Goal: Task Accomplishment & Management: Manage account settings

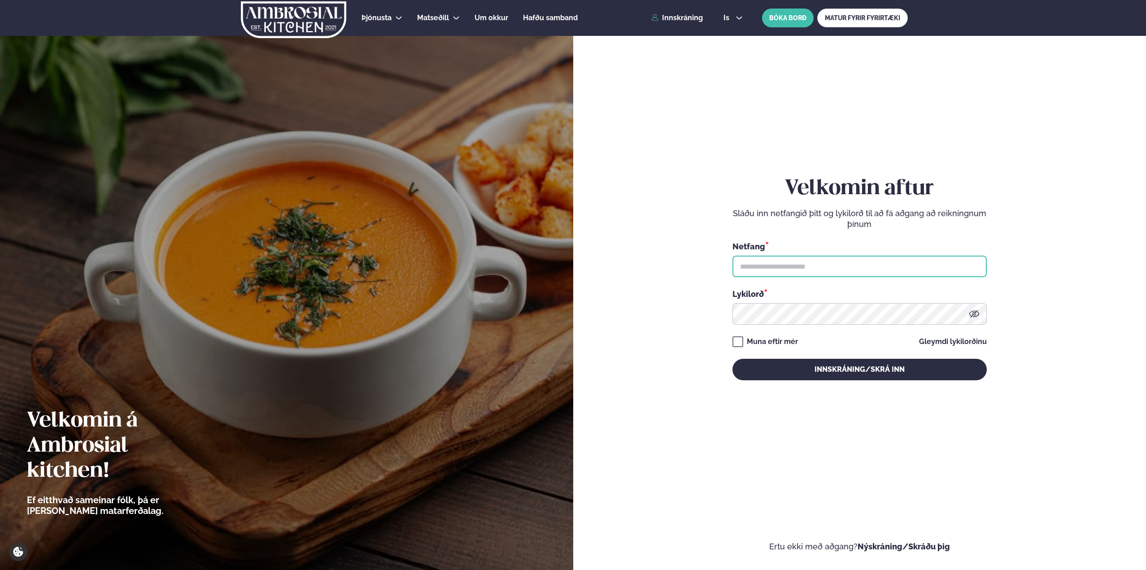
click at [809, 272] on input "text" at bounding box center [859, 267] width 254 height 22
type input "**********"
click at [732, 359] on button "Innskráning/Skrá inn" at bounding box center [859, 370] width 254 height 22
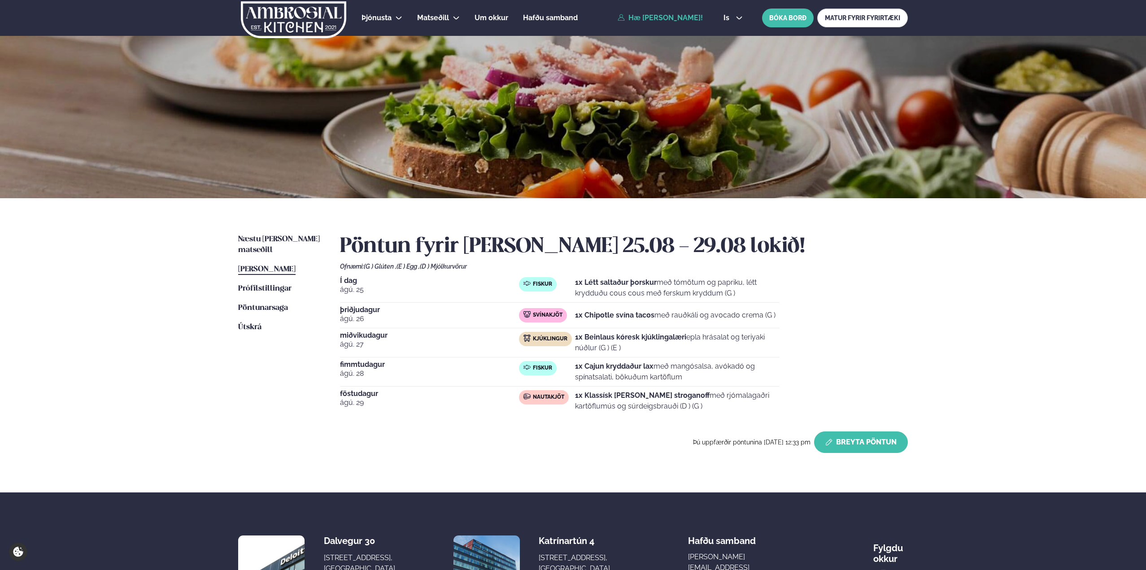
click at [847, 439] on button "Breyta Pöntun" at bounding box center [861, 442] width 94 height 22
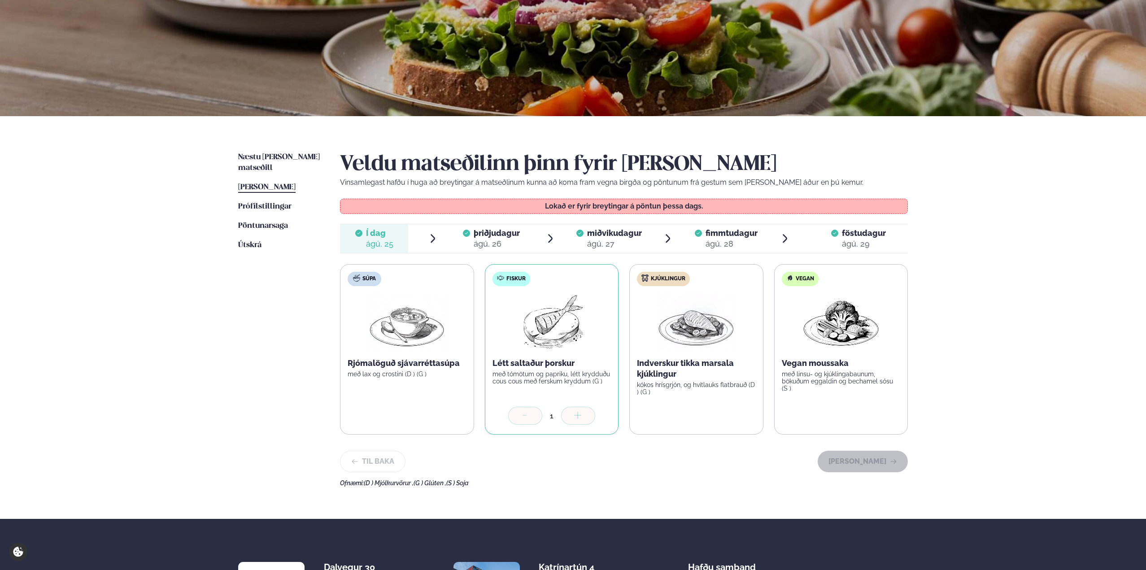
scroll to position [90, 0]
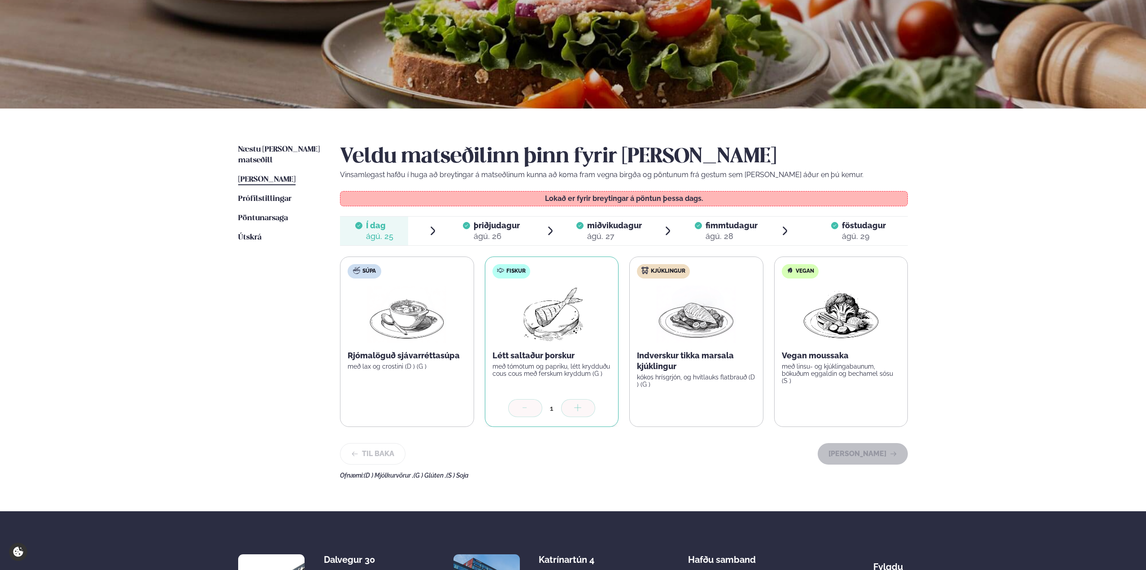
click at [487, 231] on div "þriðjudagur þri." at bounding box center [497, 225] width 46 height 11
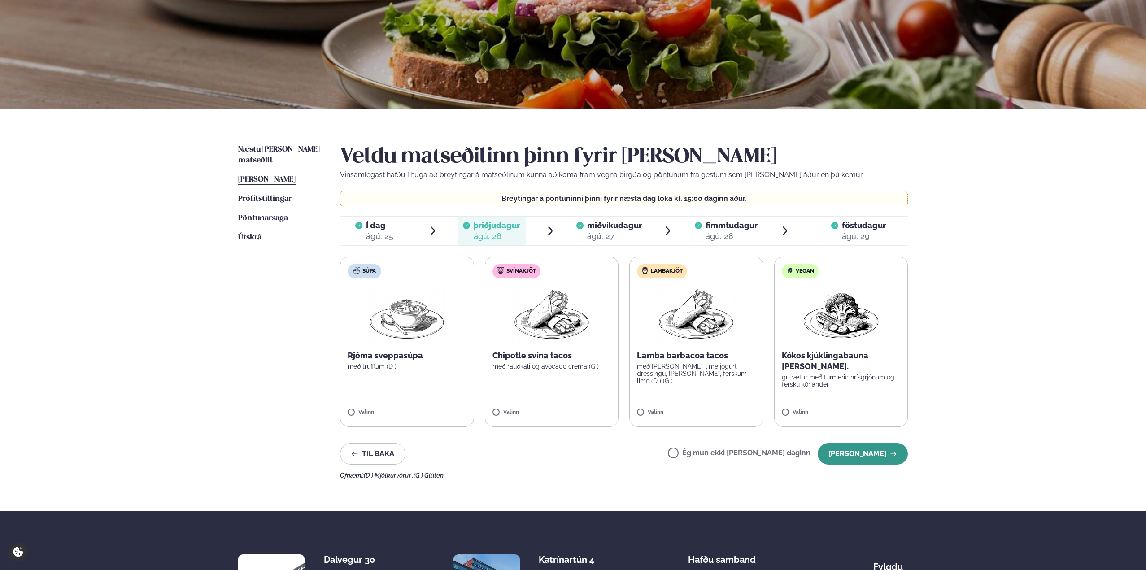
click at [847, 457] on button "[PERSON_NAME]" at bounding box center [863, 454] width 90 height 22
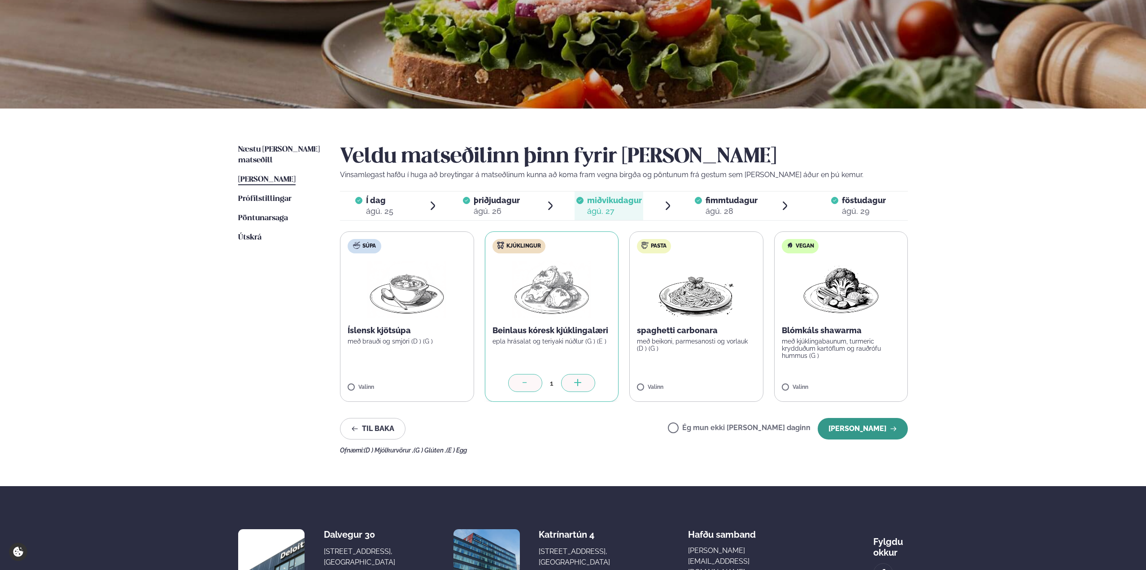
click at [873, 429] on button "[PERSON_NAME]" at bounding box center [863, 429] width 90 height 22
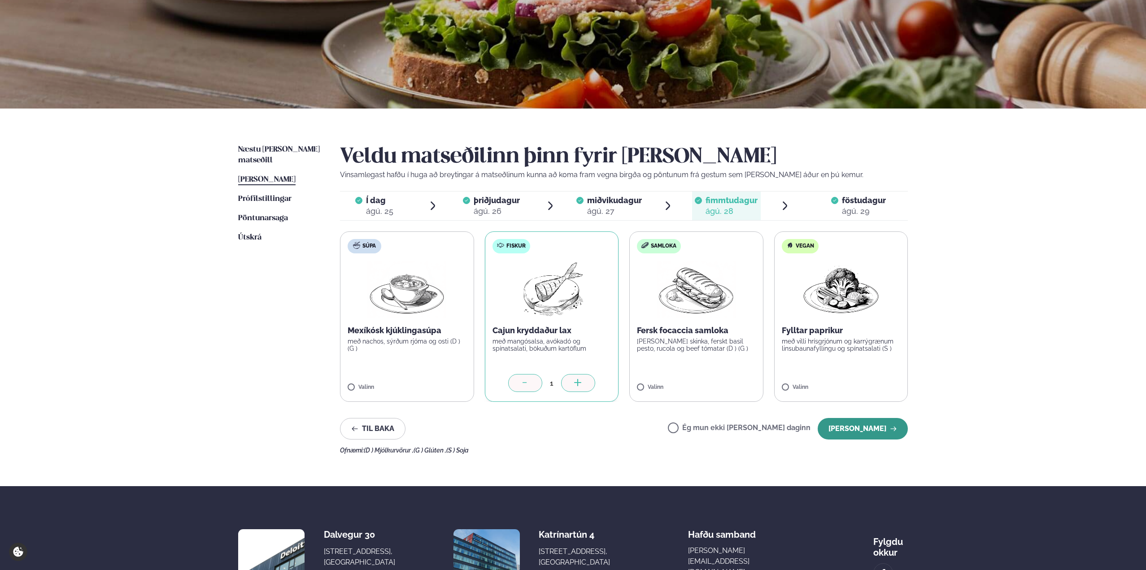
click at [871, 433] on button "[PERSON_NAME]" at bounding box center [863, 429] width 90 height 22
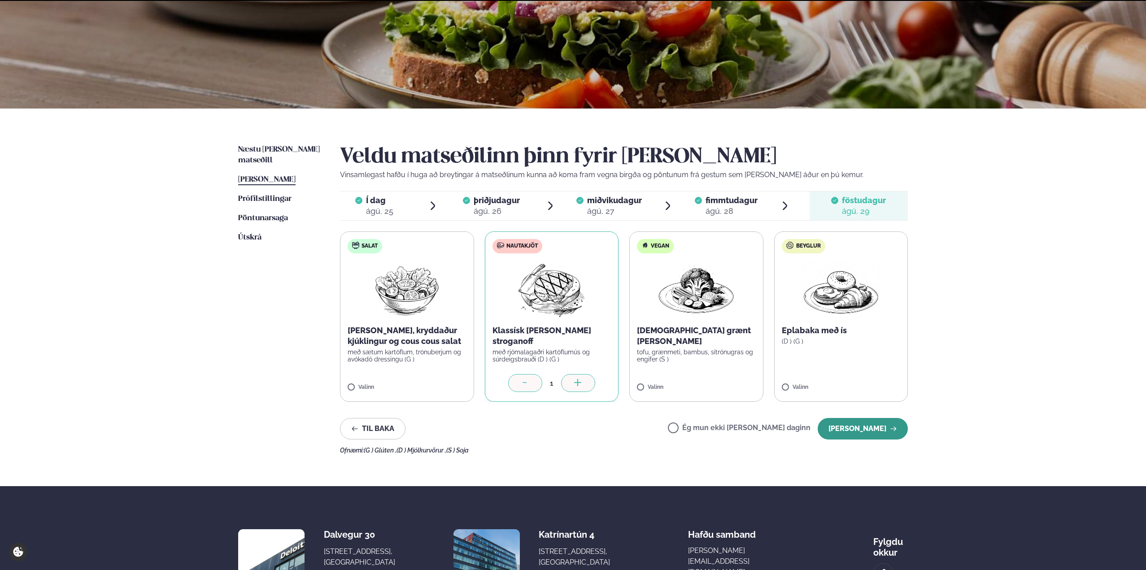
click at [871, 428] on button "[PERSON_NAME]" at bounding box center [863, 429] width 90 height 22
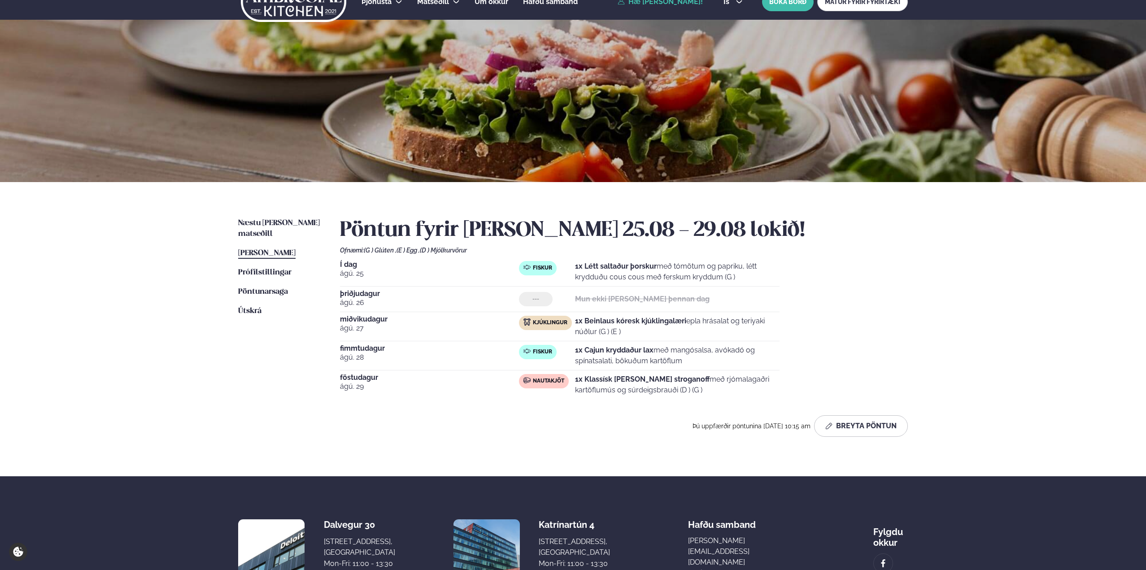
scroll to position [0, 0]
